Goal: Book appointment/travel/reservation

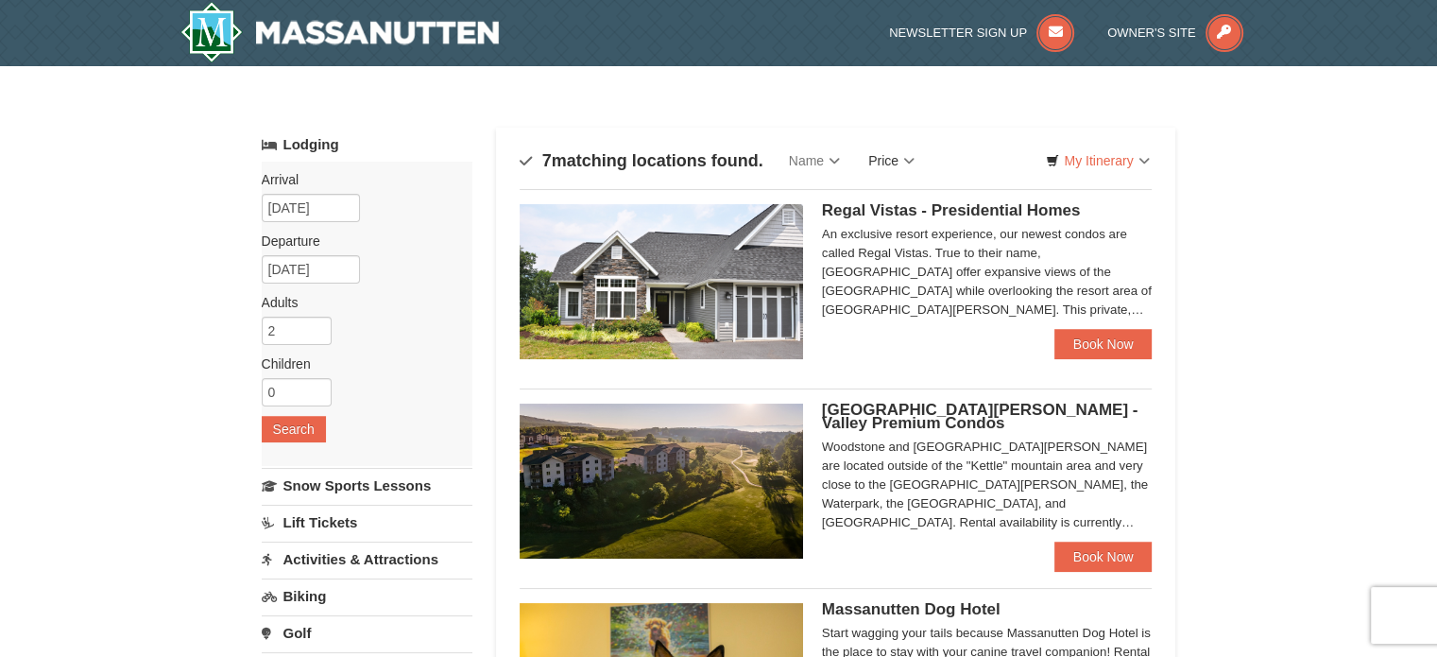
click at [911, 157] on link "Price" at bounding box center [891, 161] width 75 height 38
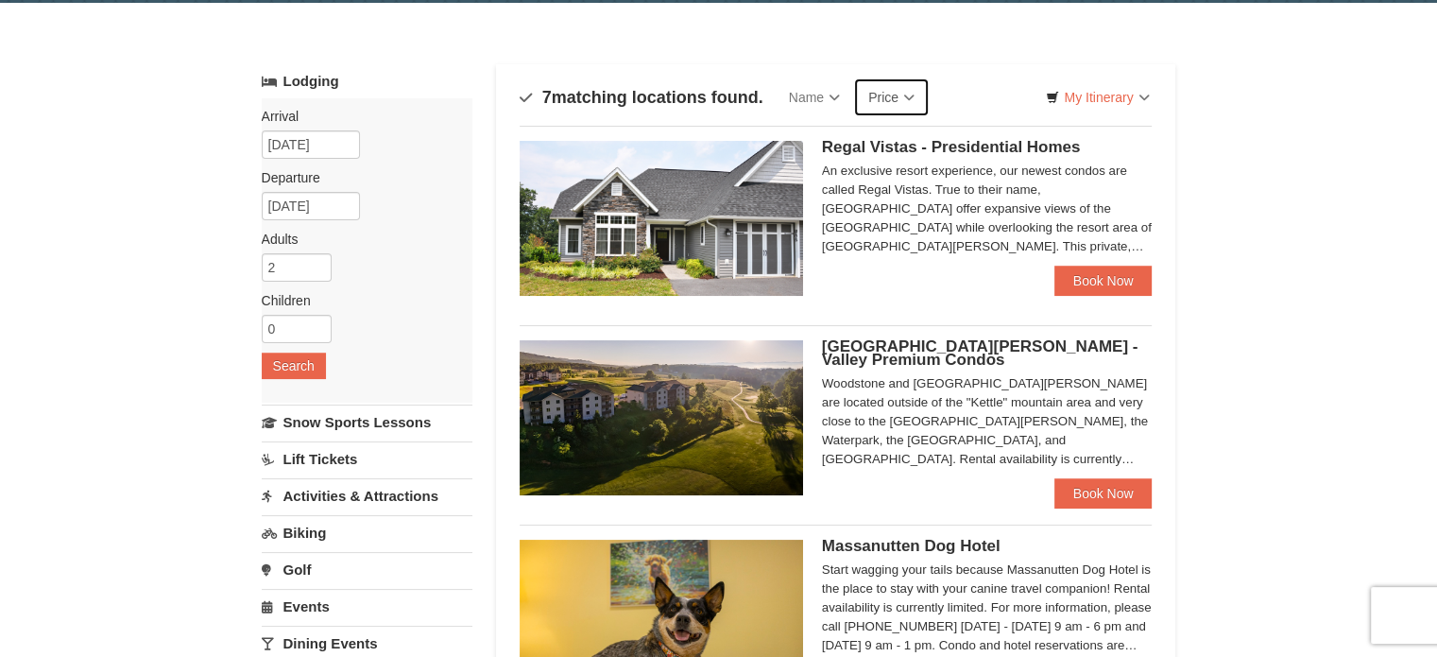
scroll to position [94, 0]
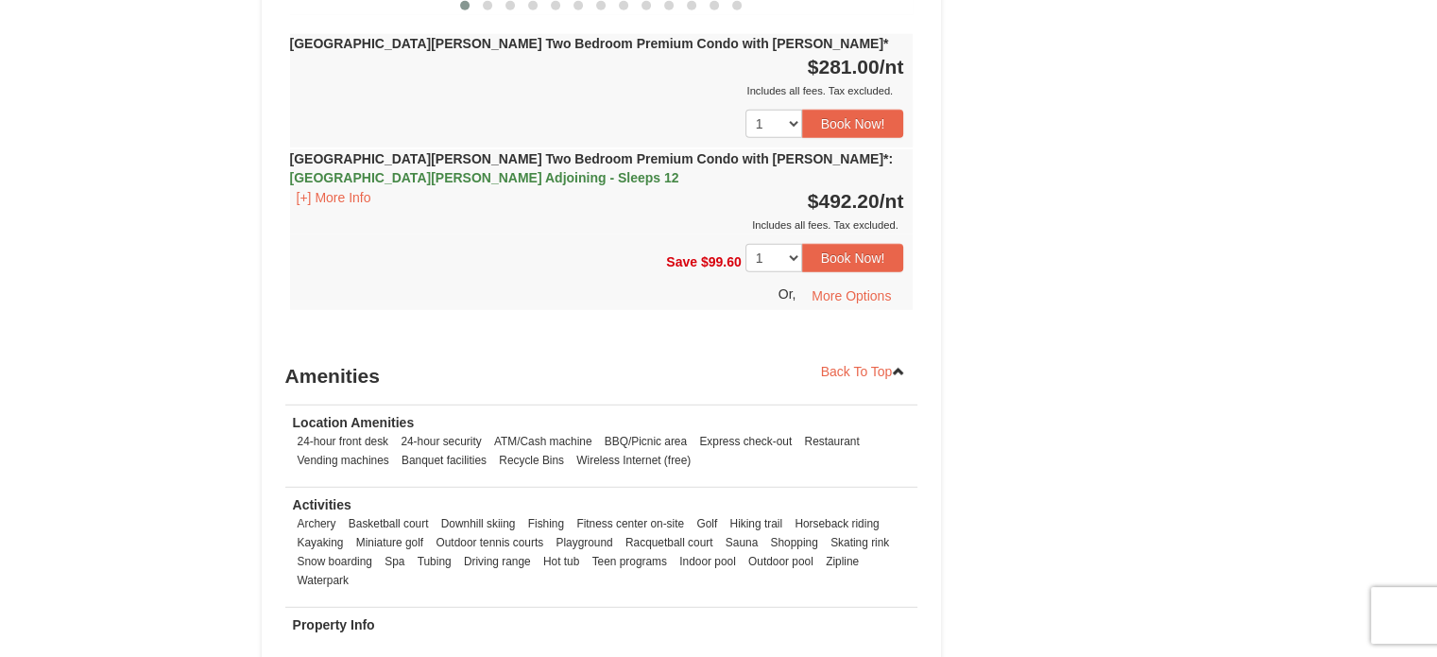
scroll to position [5480, 0]
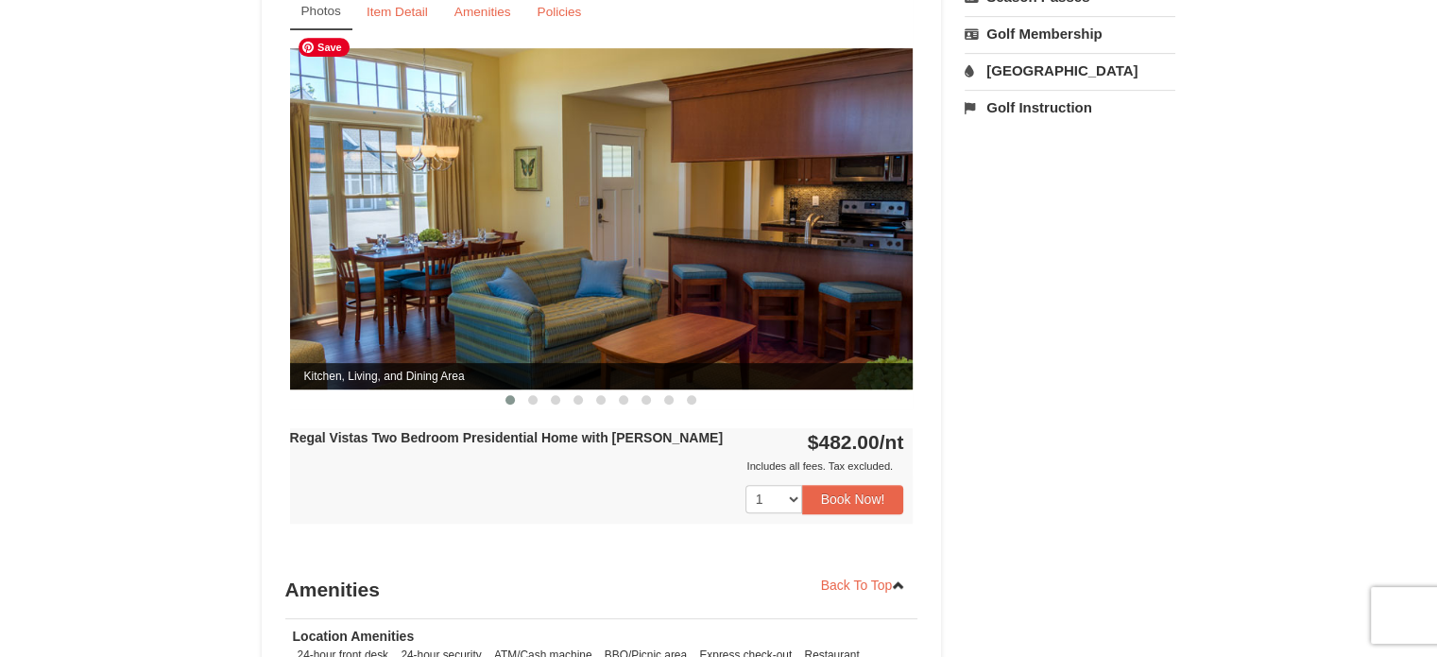
scroll to position [756, 0]
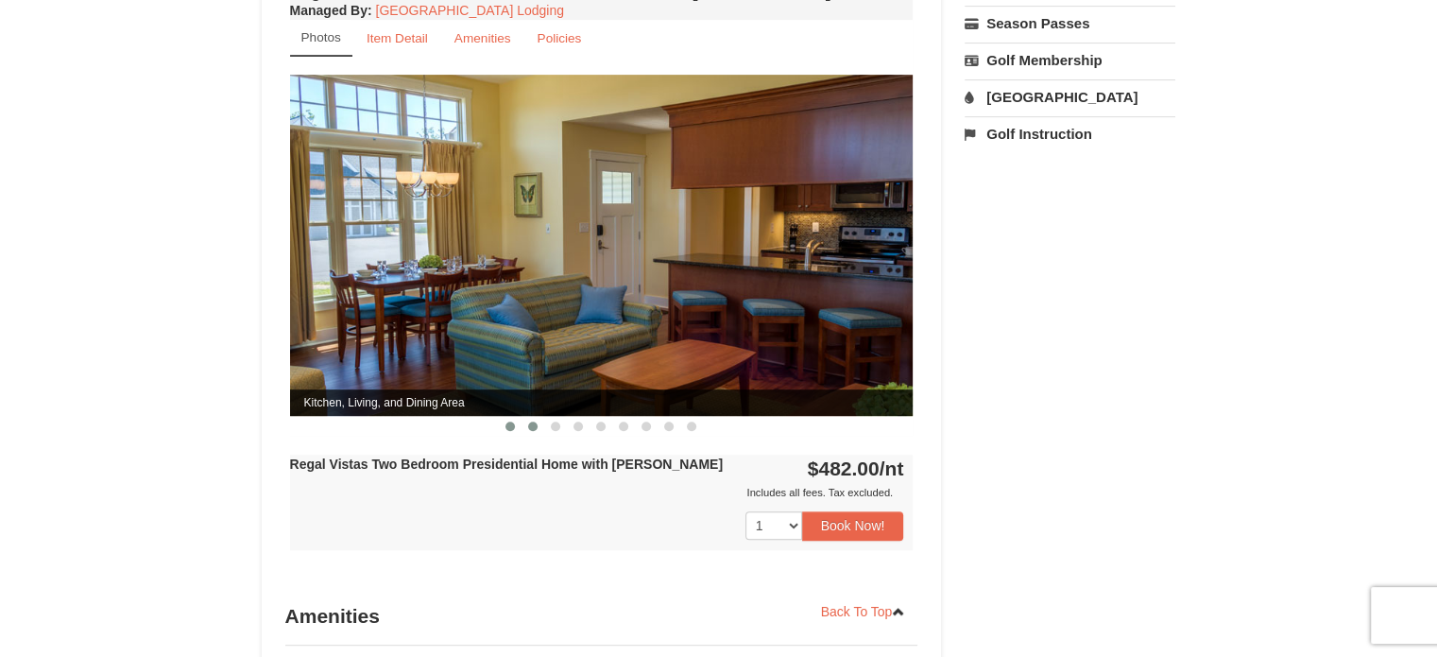
click at [532, 421] on span at bounding box center [532, 425] width 9 height 9
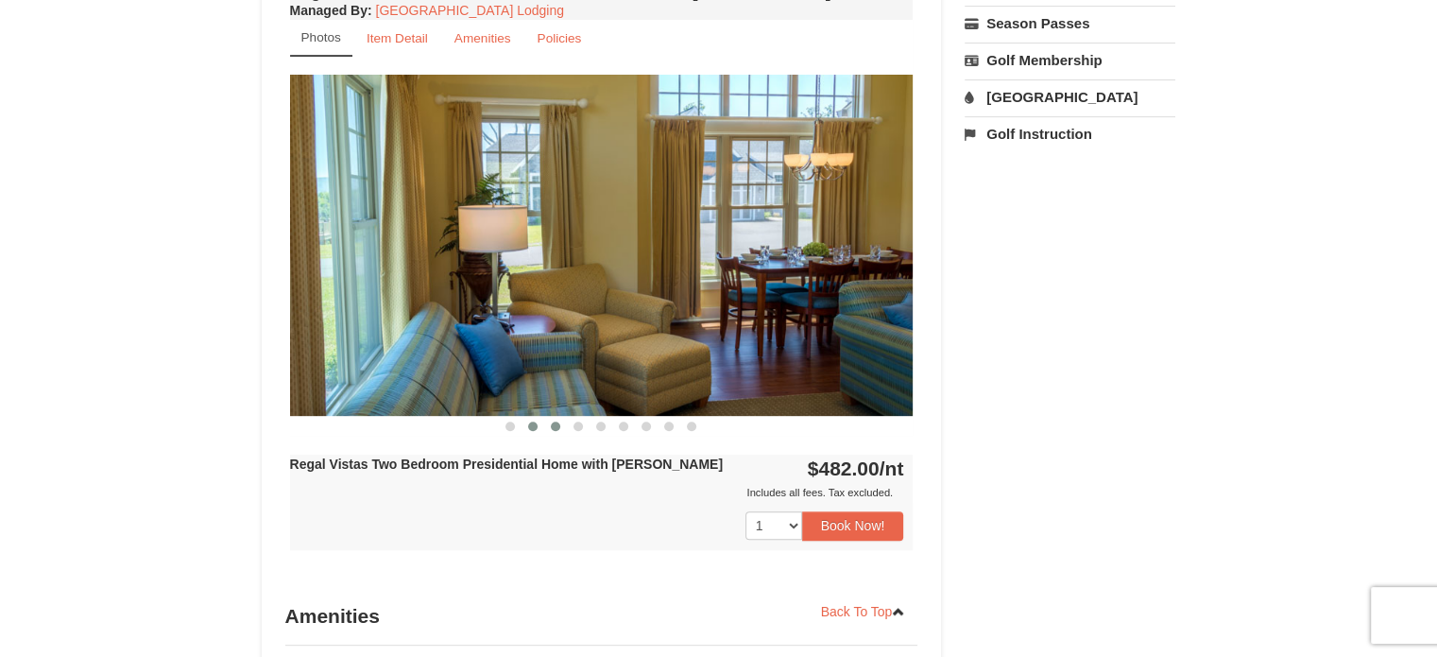
click at [552, 421] on span at bounding box center [555, 425] width 9 height 9
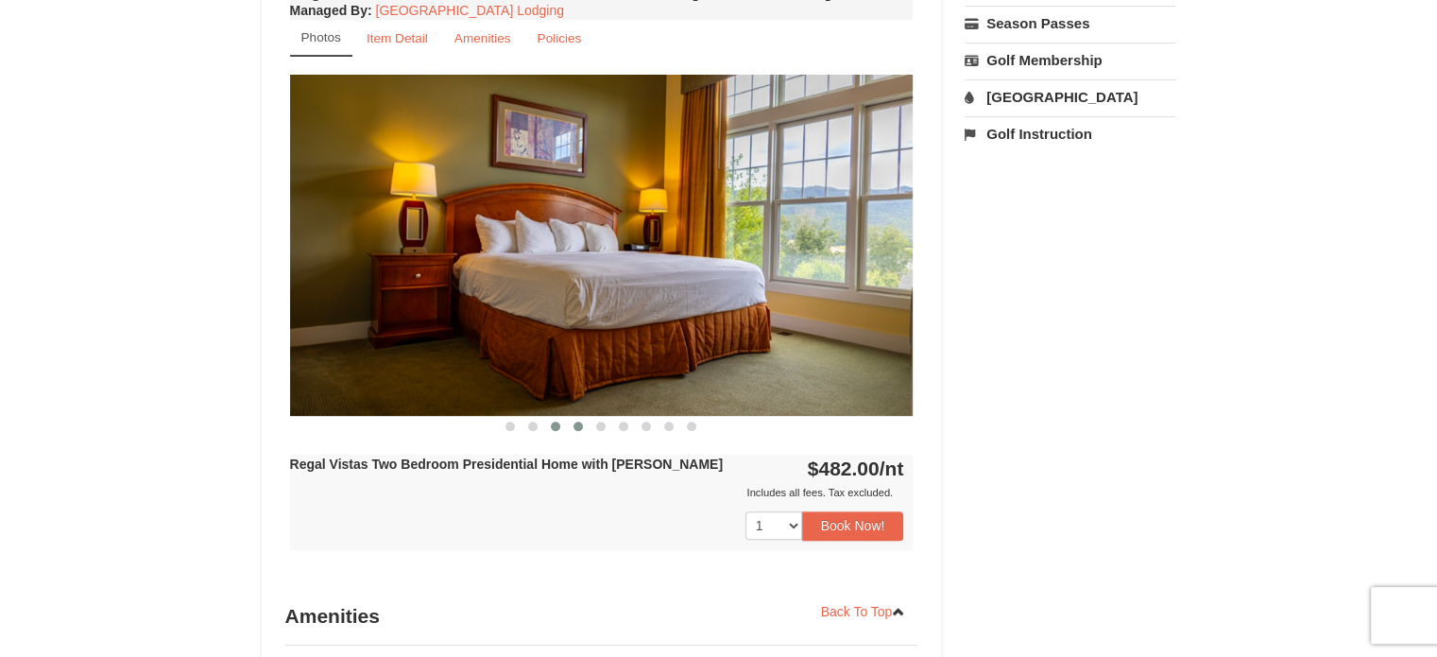
click at [570, 417] on button at bounding box center [578, 426] width 23 height 19
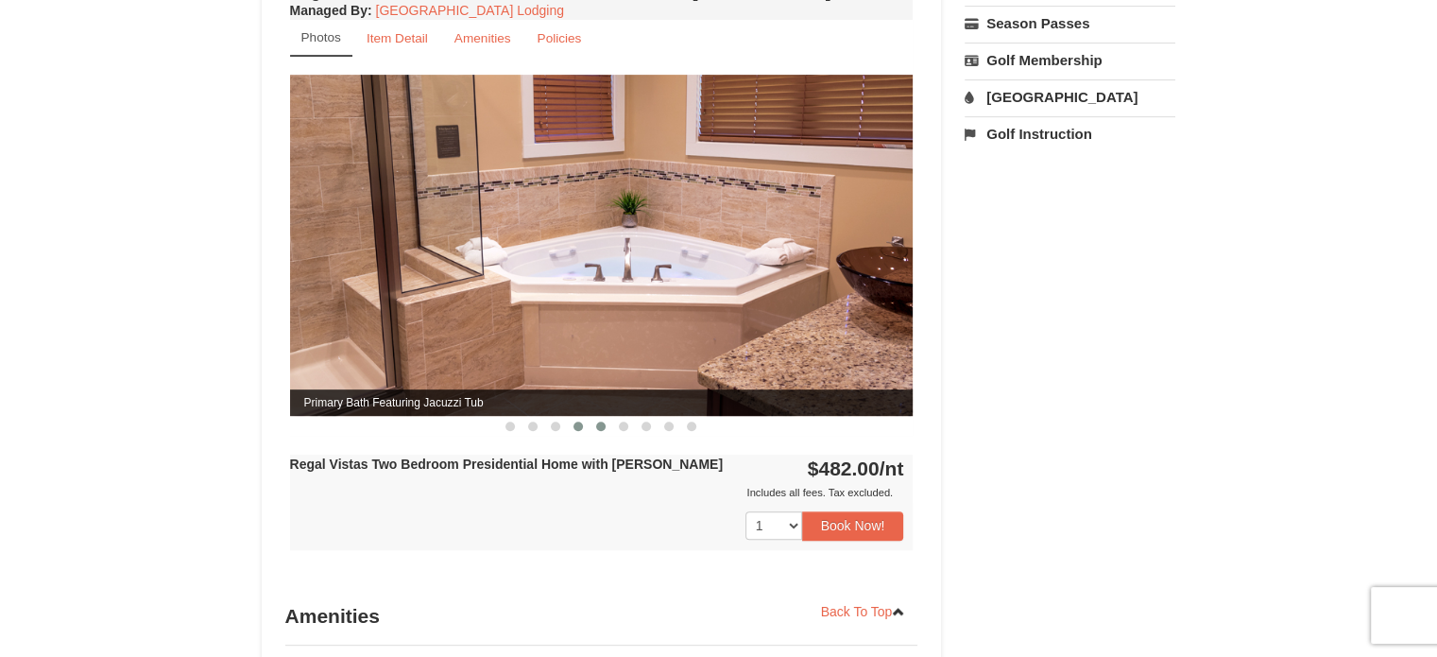
click at [597, 421] on span at bounding box center [600, 425] width 9 height 9
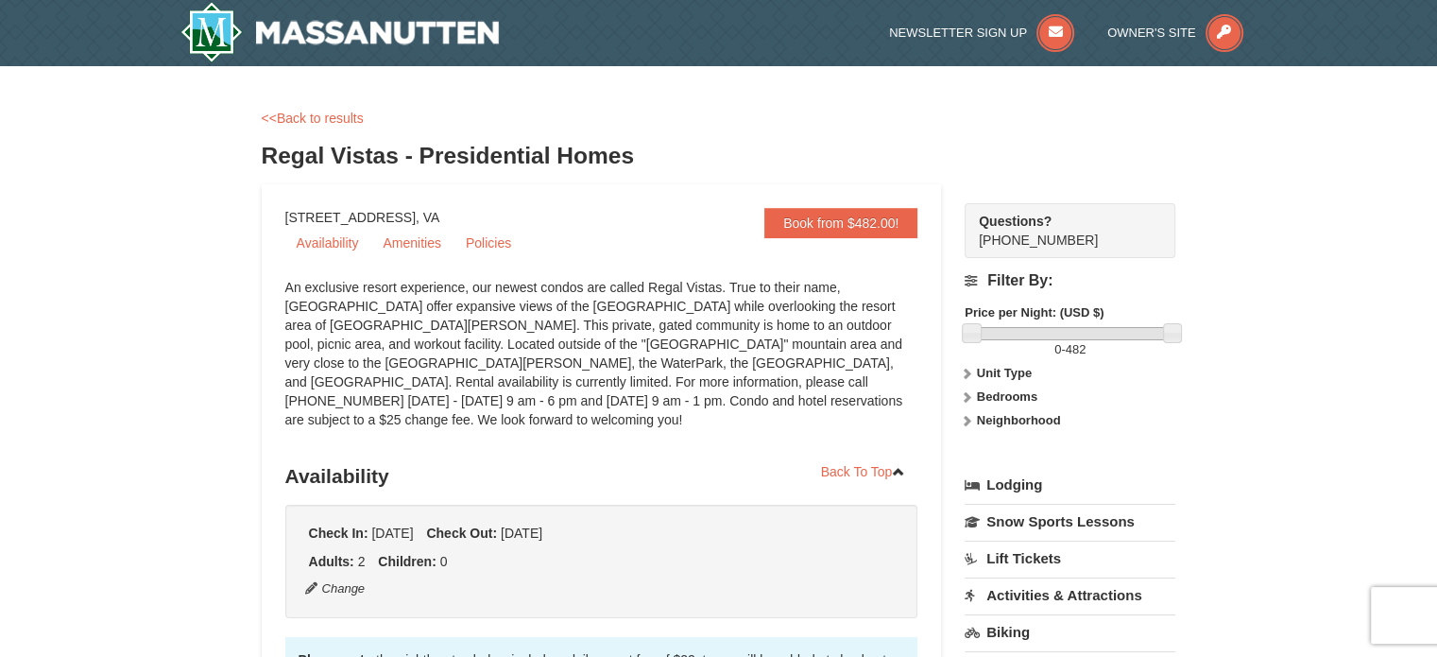
scroll to position [0, 0]
